Goal: Find specific page/section: Find specific page/section

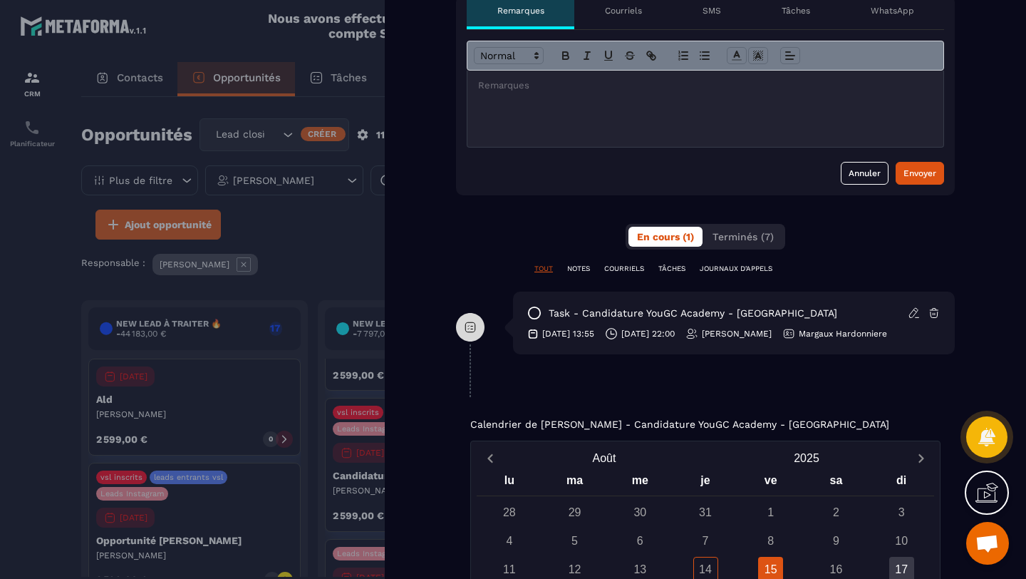
scroll to position [416, 0]
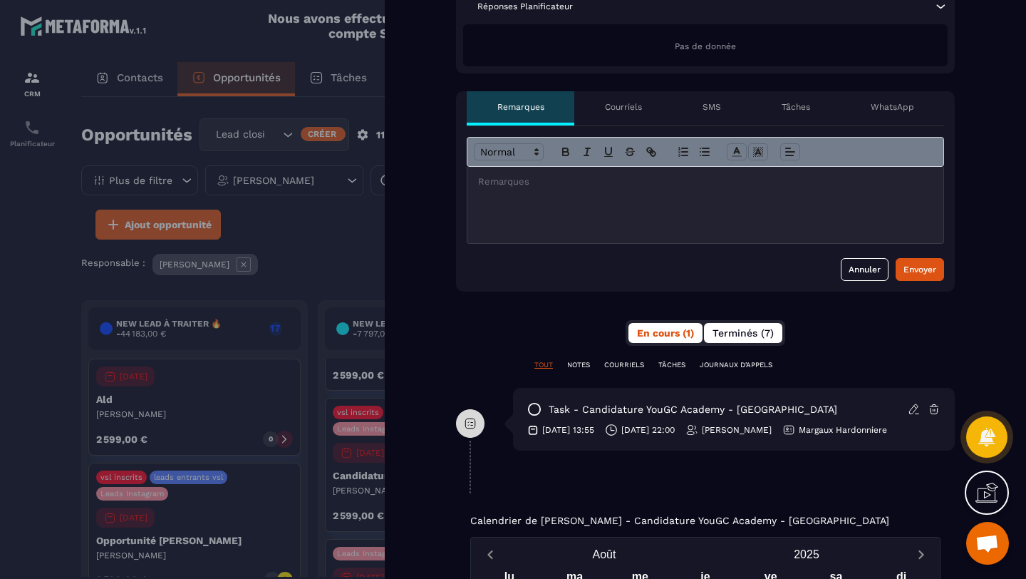
click at [728, 328] on span "Terminés (7)" at bounding box center [743, 332] width 61 height 11
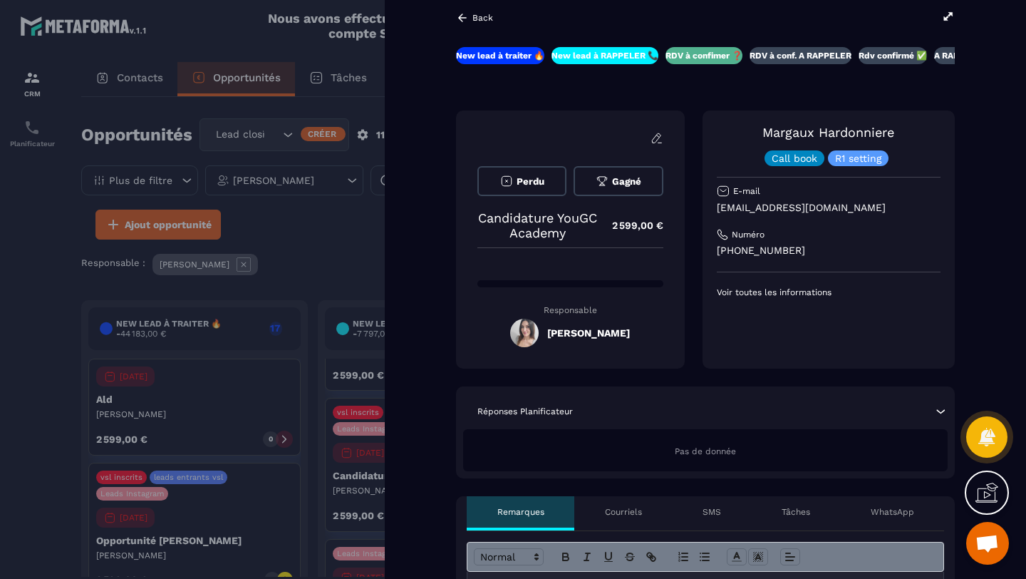
scroll to position [0, 0]
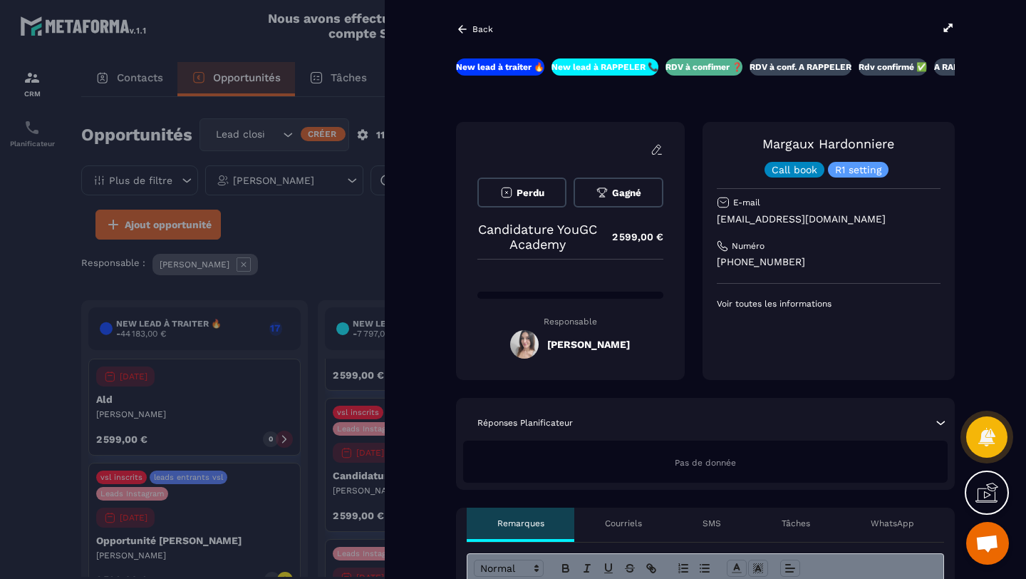
click at [463, 35] on icon at bounding box center [462, 29] width 13 height 13
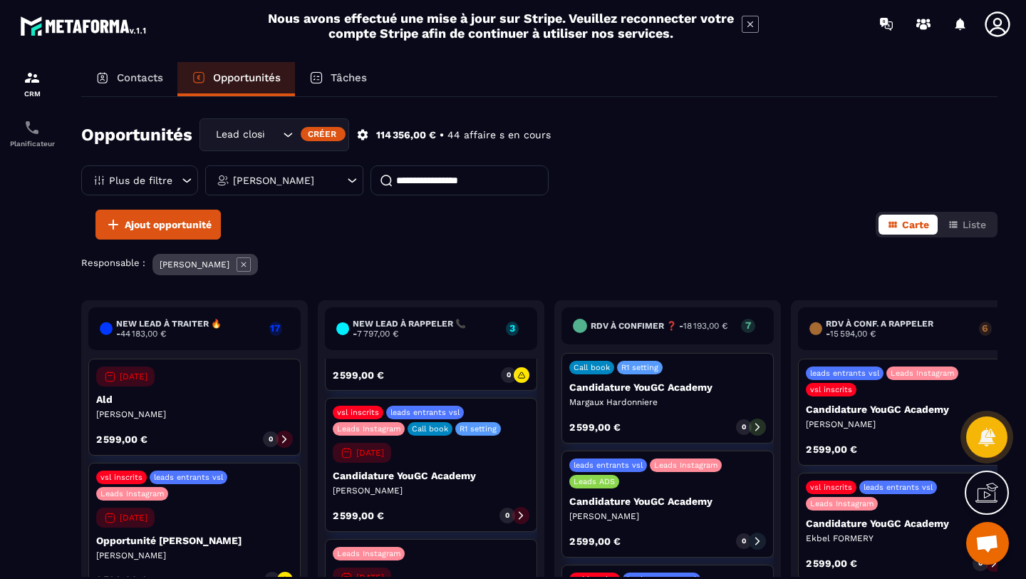
click at [108, 79] on icon at bounding box center [102, 78] width 14 height 14
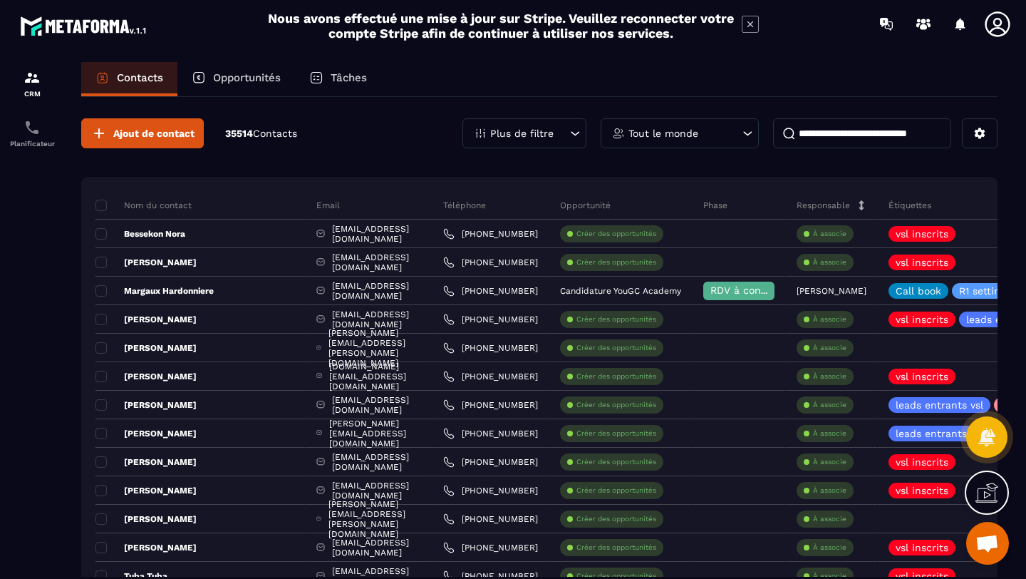
click at [835, 136] on input at bounding box center [862, 133] width 178 height 30
type input "*"
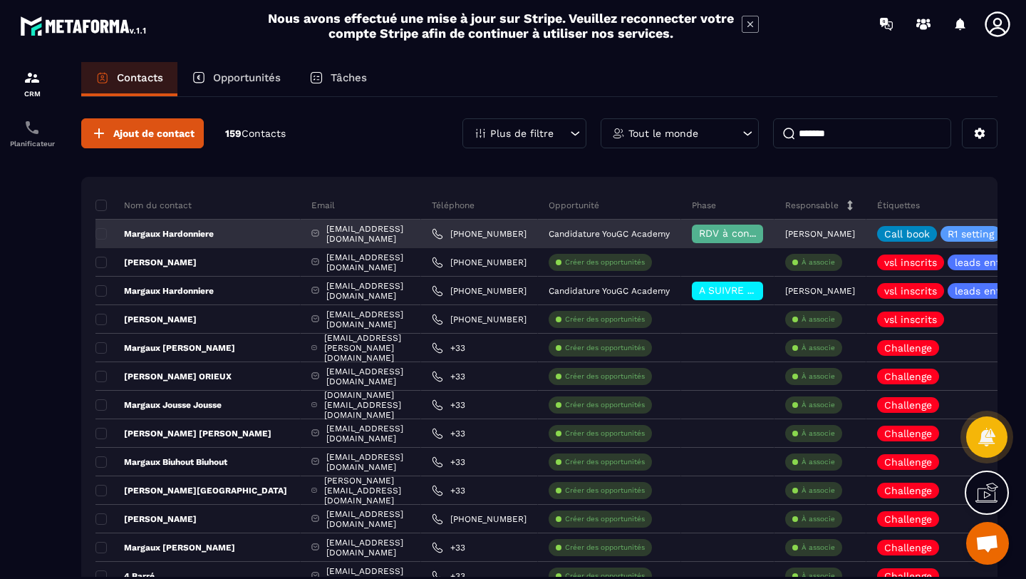
type input "*******"
click at [247, 237] on div "Margaux Hardonniere" at bounding box center [197, 233] width 205 height 29
